Goal: Task Accomplishment & Management: Use online tool/utility

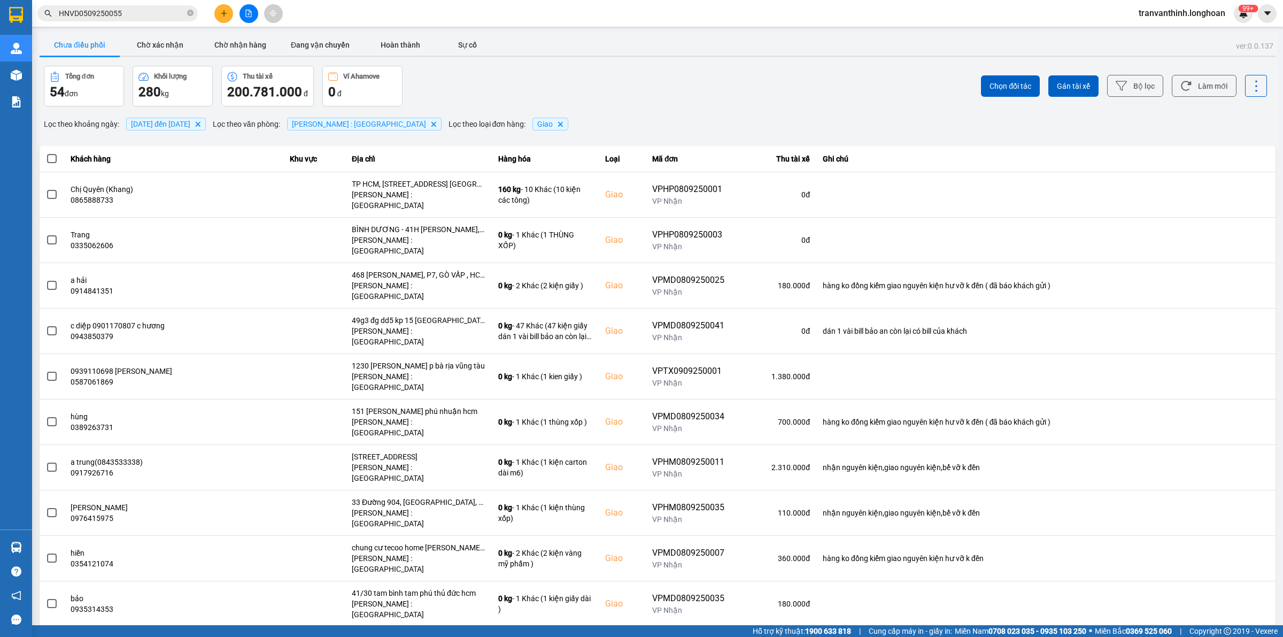
click at [867, 75] on div "Chọn đối tác Gán tài xế Bộ lọc Làm mới" at bounding box center [961, 86] width 612 height 41
click at [249, 15] on icon "file-add" at bounding box center [249, 13] width 6 height 7
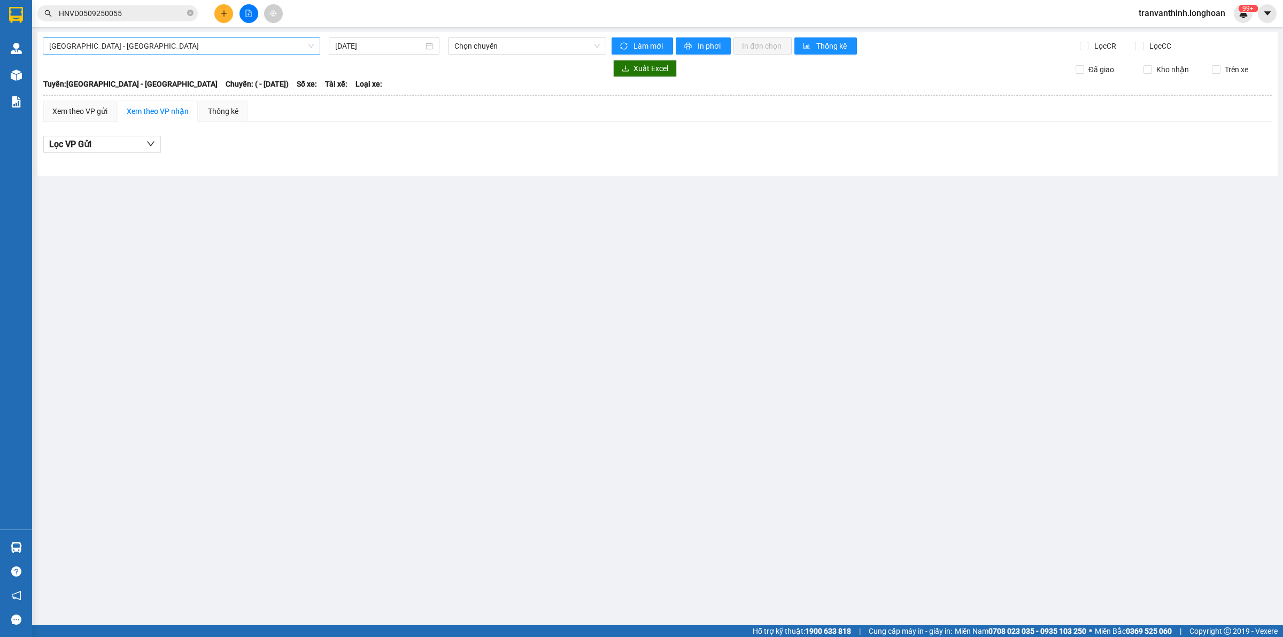
click at [230, 47] on span "[GEOGRAPHIC_DATA] - [GEOGRAPHIC_DATA]" at bounding box center [181, 46] width 265 height 16
type input "BTN"
click at [103, 94] on body "Kết quả tìm kiếm ( 1 ) Bộ lọc Mã ĐH Trạng thái Món hàng Thu hộ Tổng cước Chưa c…" at bounding box center [641, 318] width 1283 height 637
click at [89, 46] on span "[GEOGRAPHIC_DATA] - [GEOGRAPHIC_DATA]" at bounding box center [181, 46] width 265 height 16
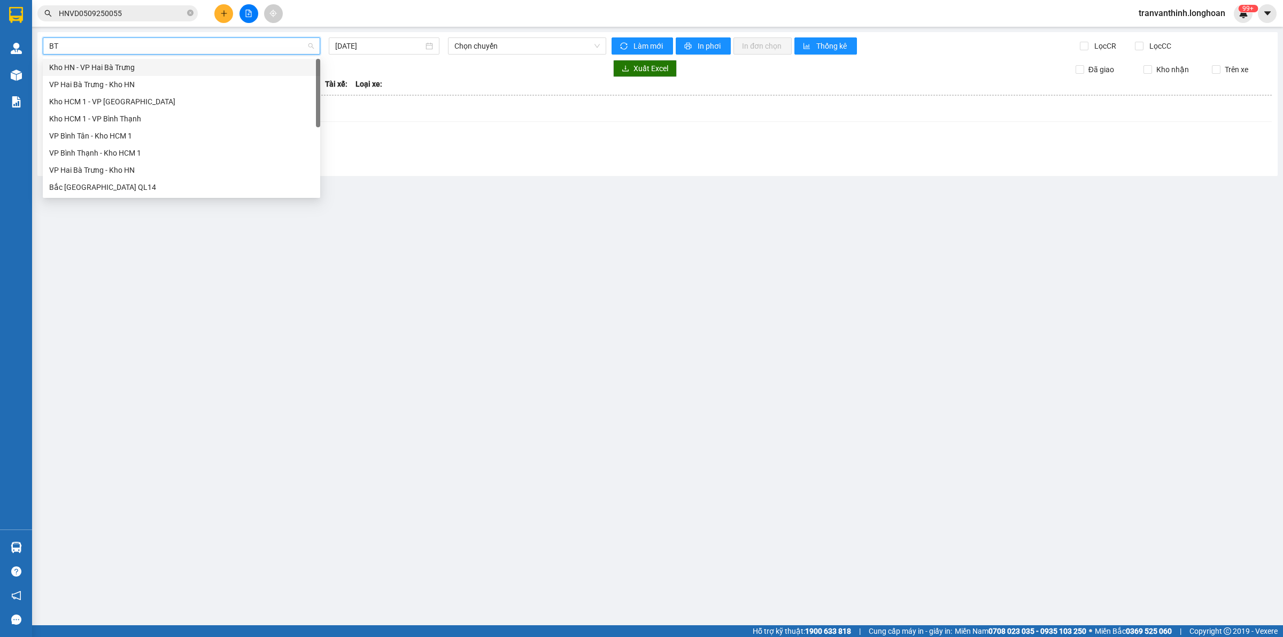
type input "BTN"
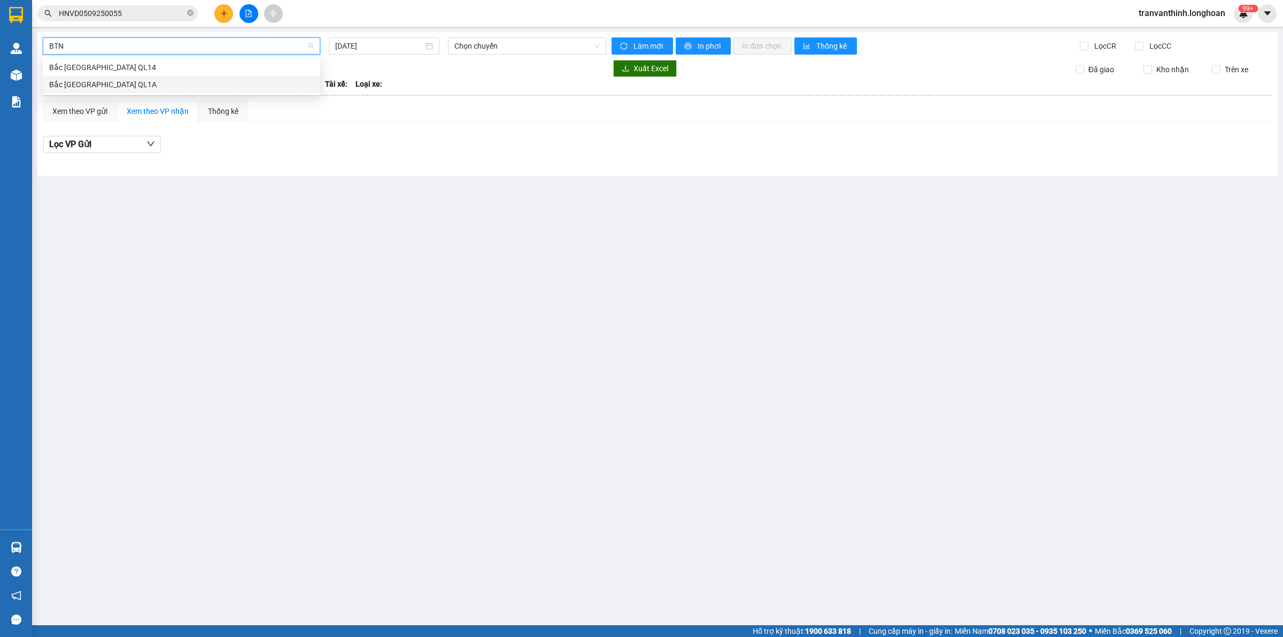
click at [86, 84] on div "Bắc [GEOGRAPHIC_DATA] QL1A" at bounding box center [181, 85] width 265 height 12
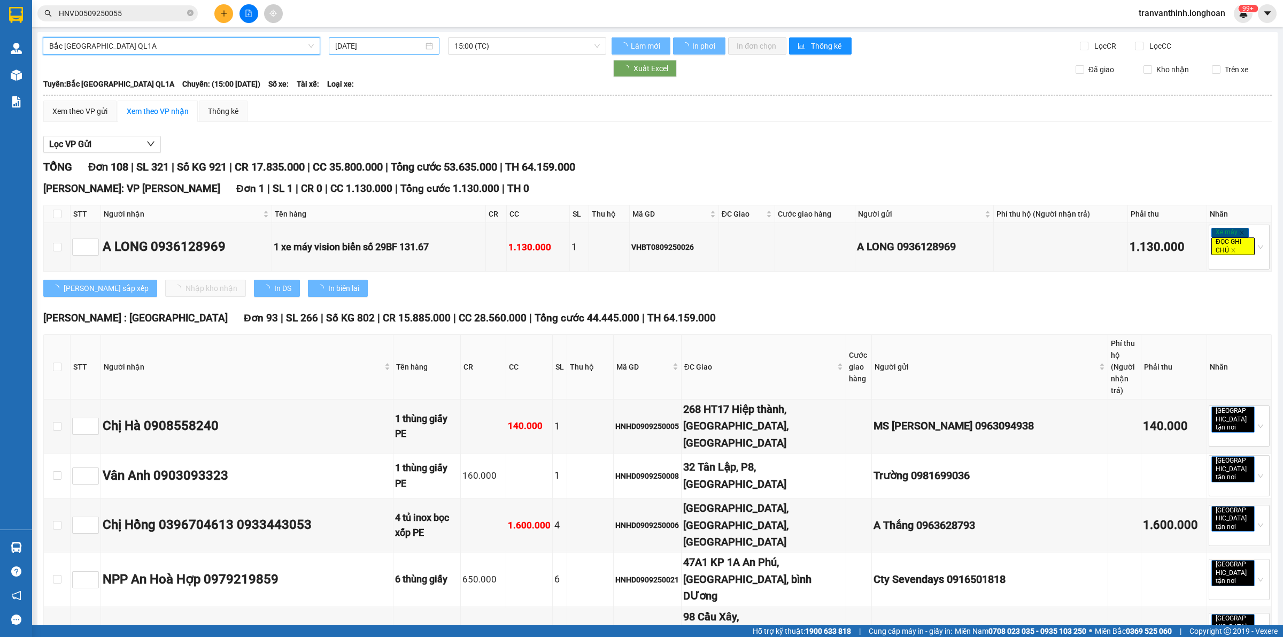
click at [385, 38] on div "[DATE]" at bounding box center [384, 45] width 111 height 17
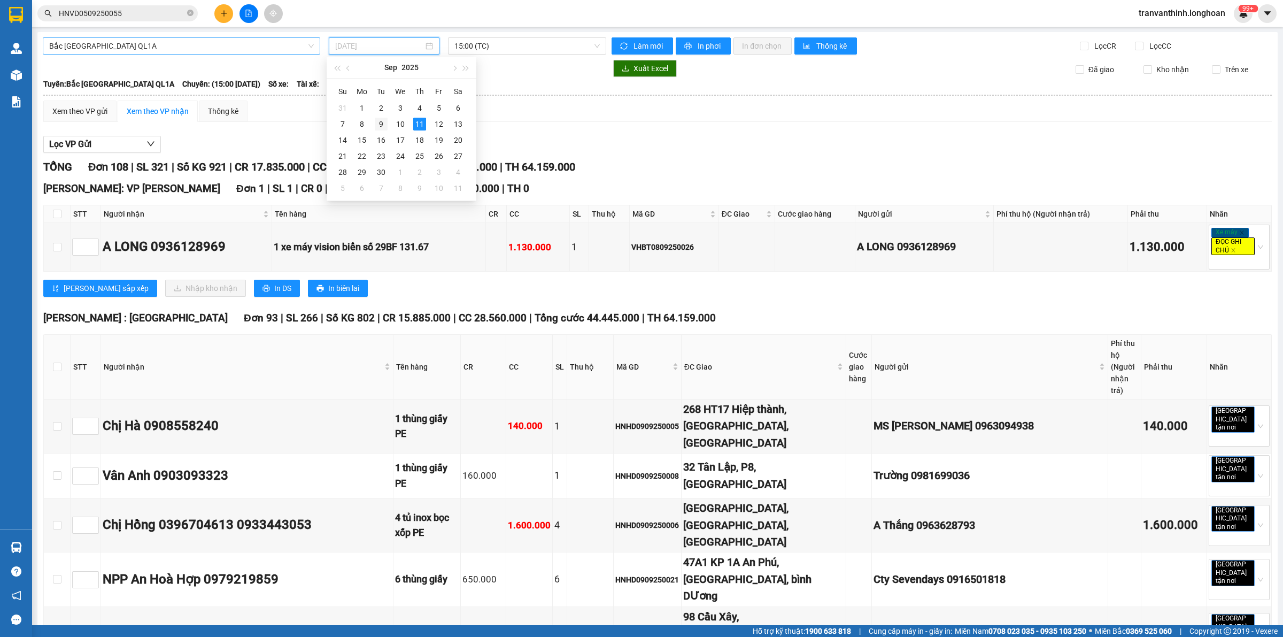
click at [381, 127] on div "9" at bounding box center [381, 124] width 13 height 13
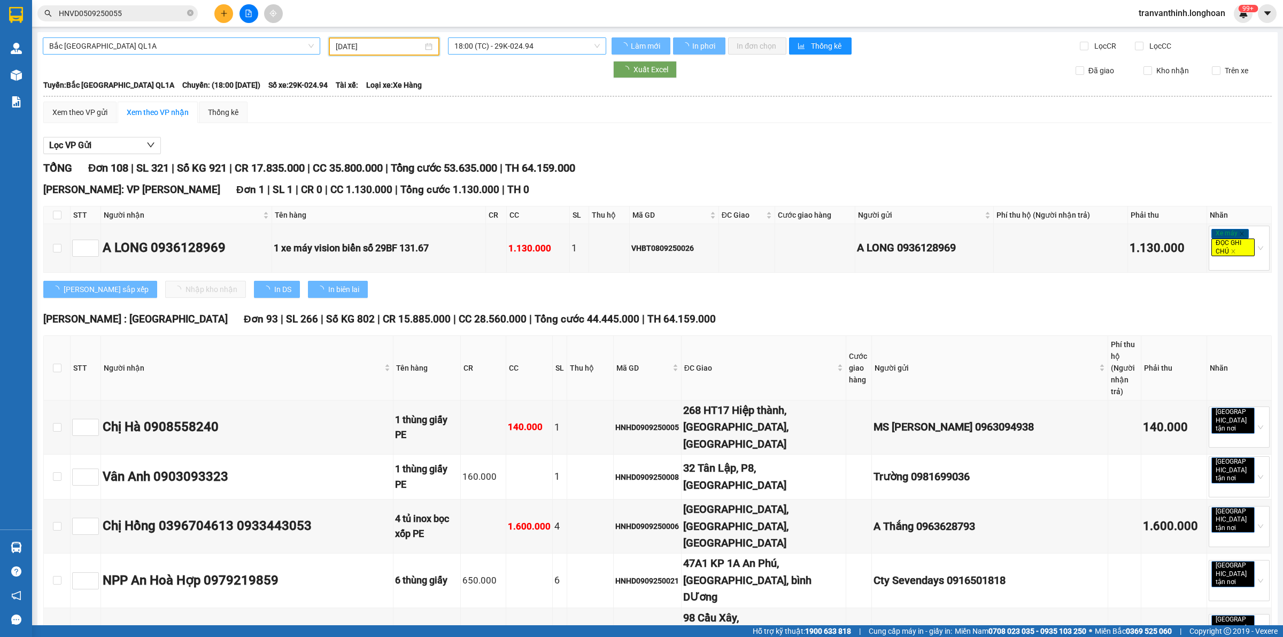
type input "[DATE]"
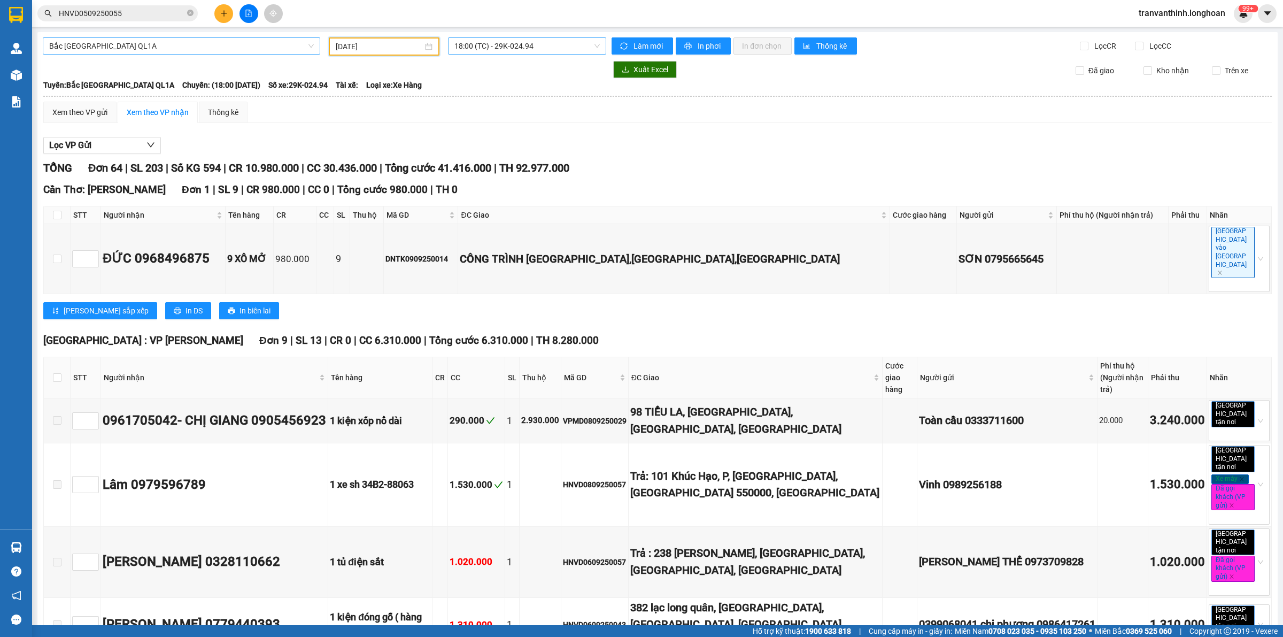
click at [549, 44] on span "18:00 (TC) - 29K-024.94" at bounding box center [526, 46] width 145 height 16
click at [552, 108] on div "Xem theo VP gửi Xem theo VP nhận Thống kê" at bounding box center [657, 112] width 1228 height 21
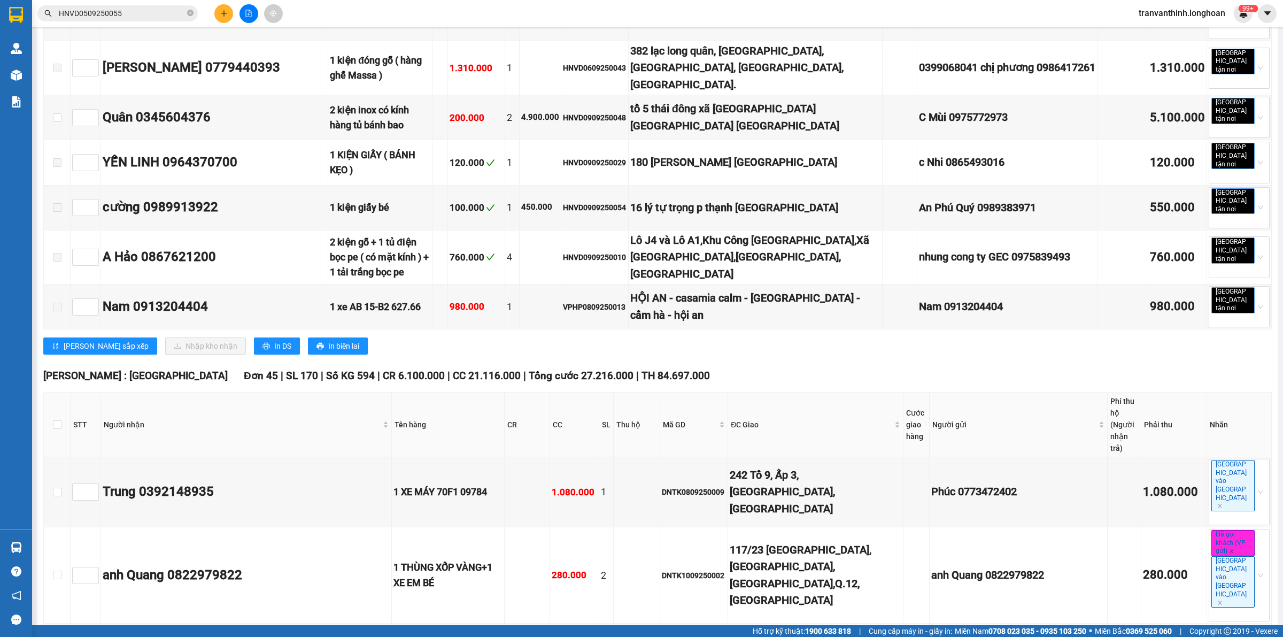
scroll to position [779, 0]
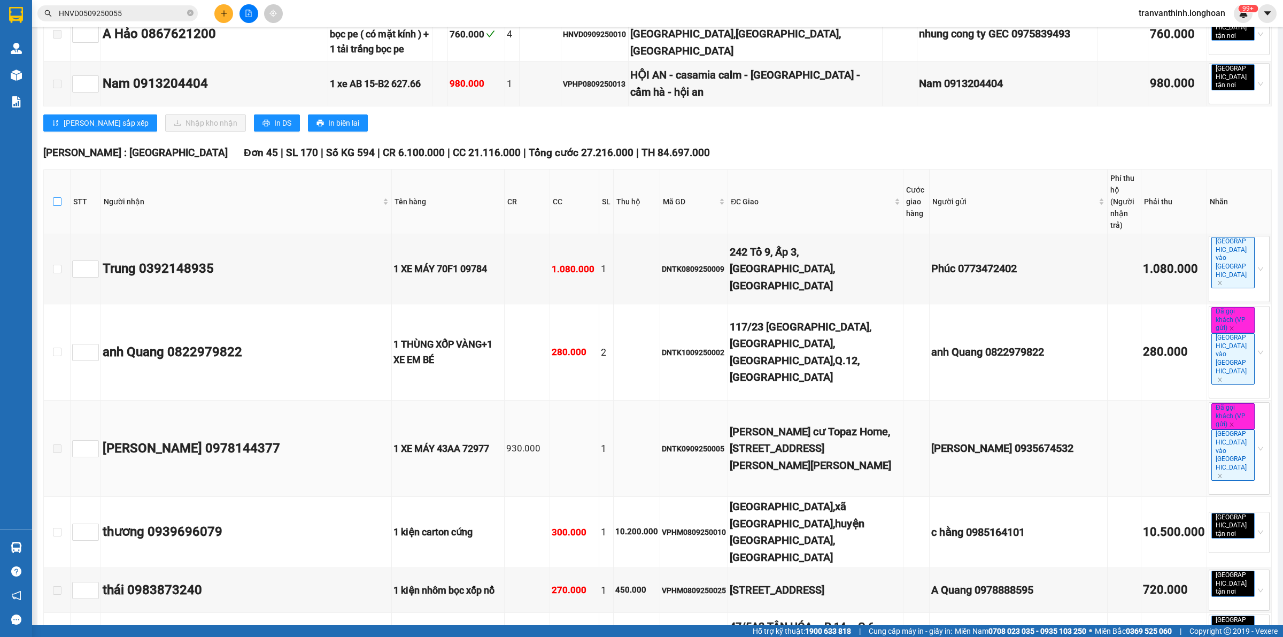
click at [56, 197] on input "checkbox" at bounding box center [57, 201] width 9 height 9
checkbox input "true"
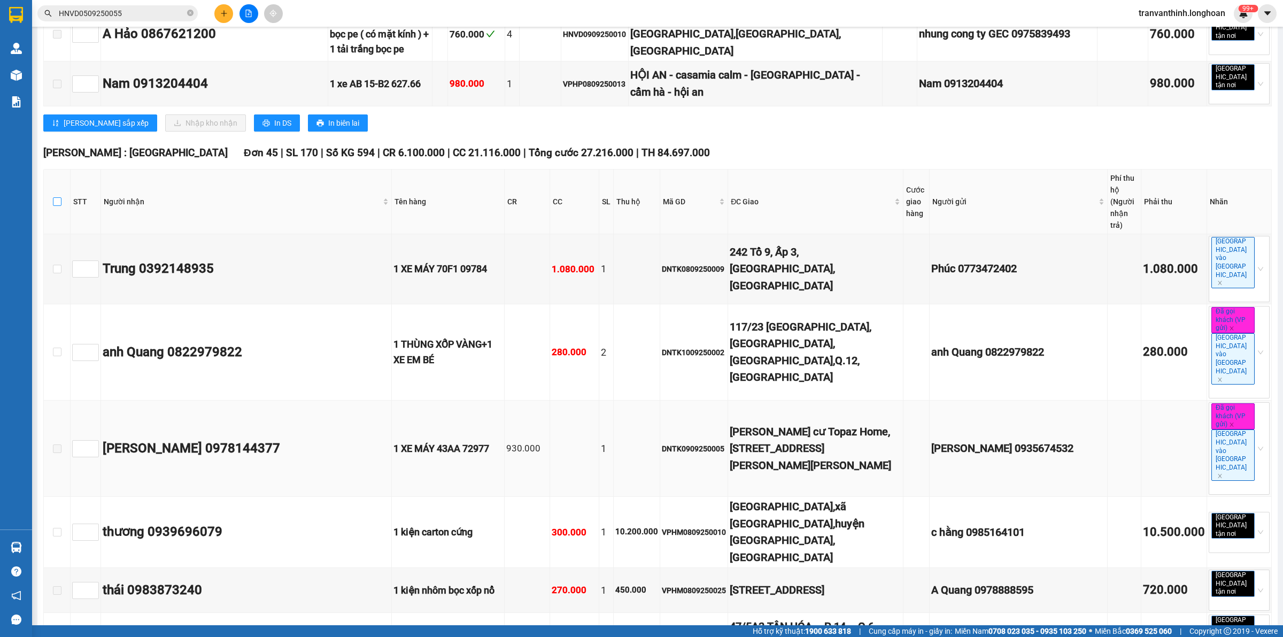
checkbox input "true"
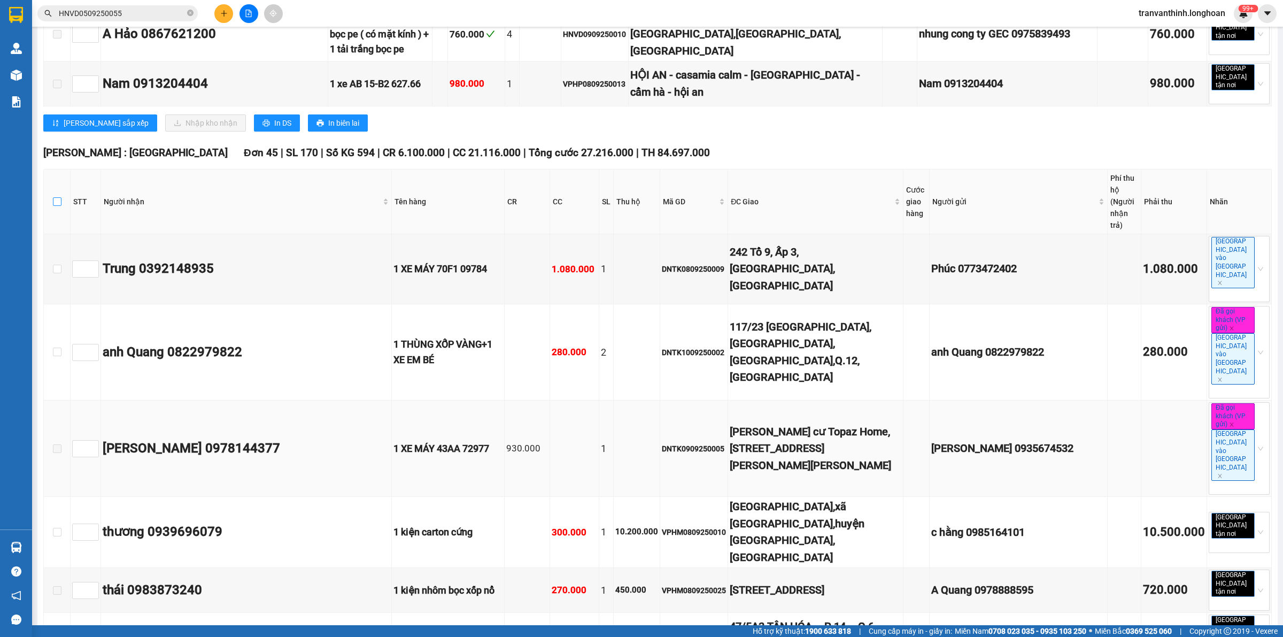
checkbox input "true"
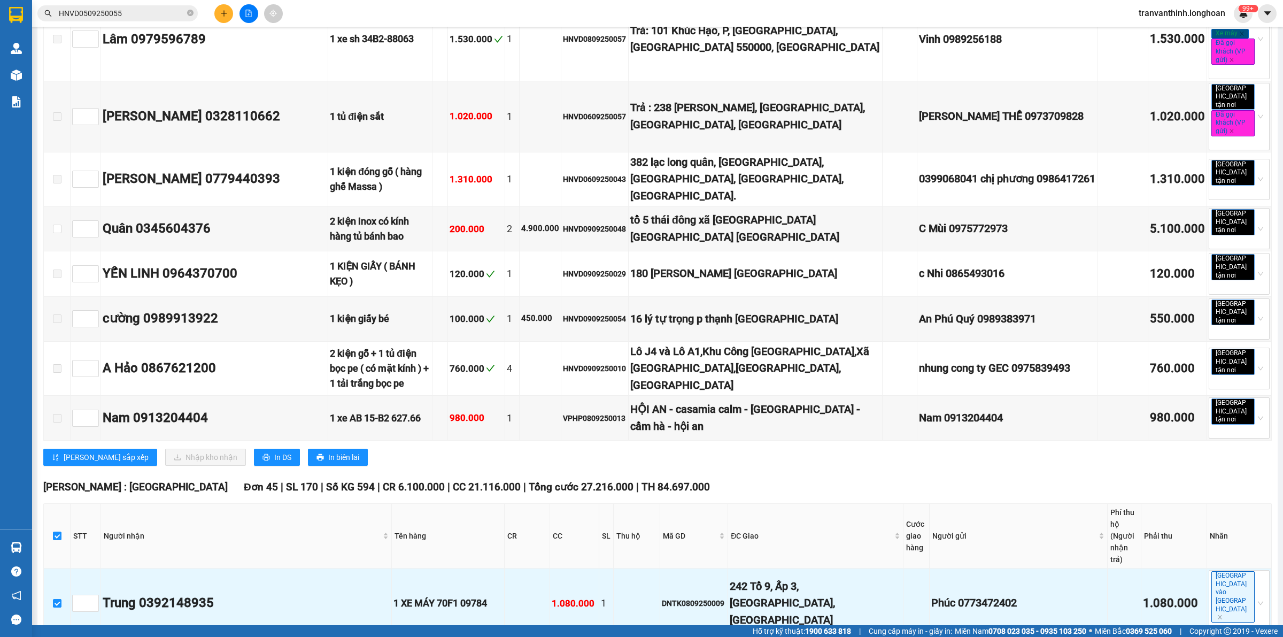
scroll to position [0, 0]
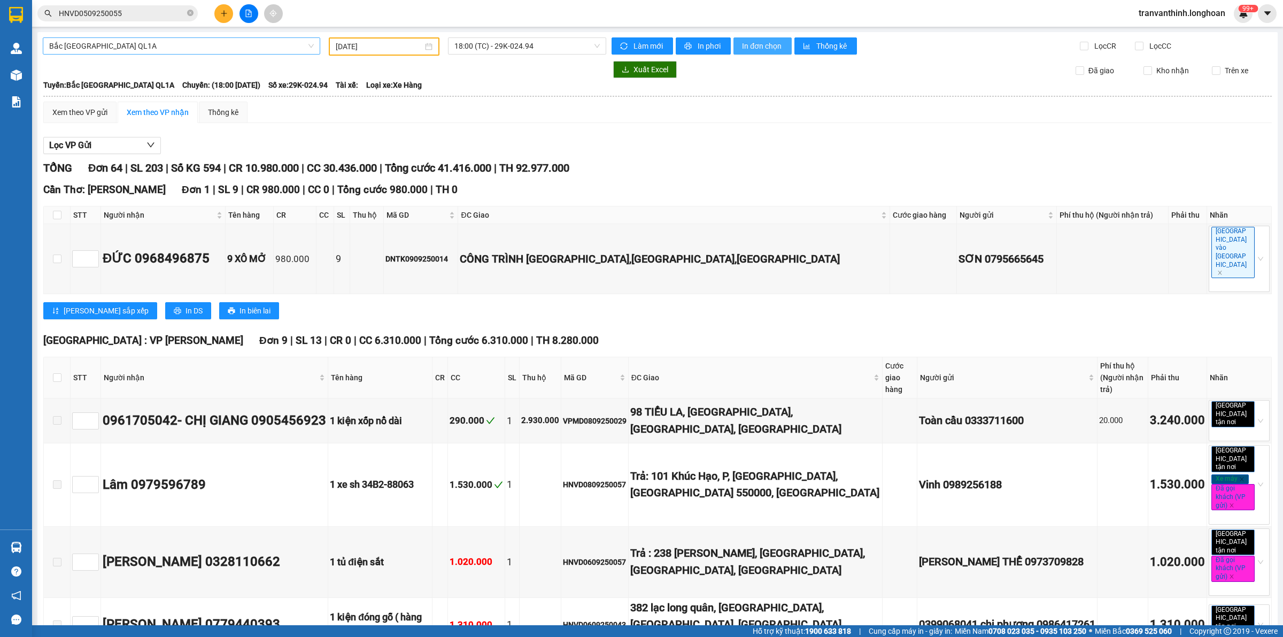
click at [754, 47] on span "In đơn chọn" at bounding box center [762, 46] width 41 height 12
